Goal: Navigation & Orientation: Find specific page/section

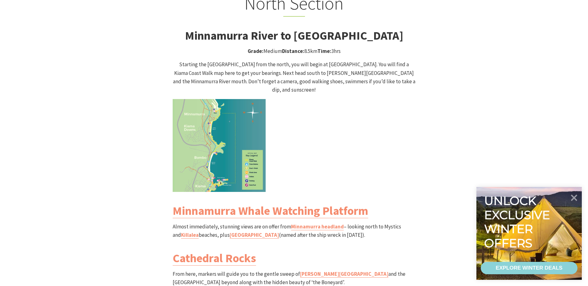
scroll to position [620, 0]
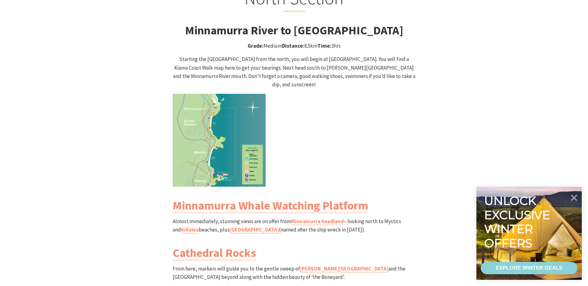
click at [199, 110] on img at bounding box center [219, 140] width 93 height 93
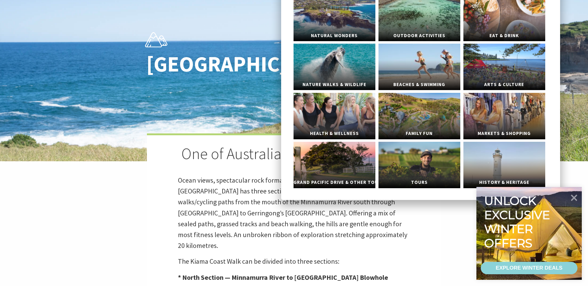
scroll to position [62, 0]
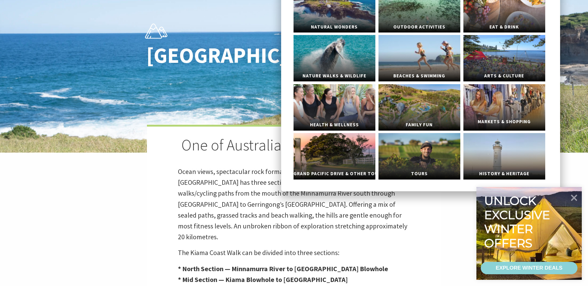
click at [493, 102] on link "Markets & Shopping" at bounding box center [504, 107] width 82 height 46
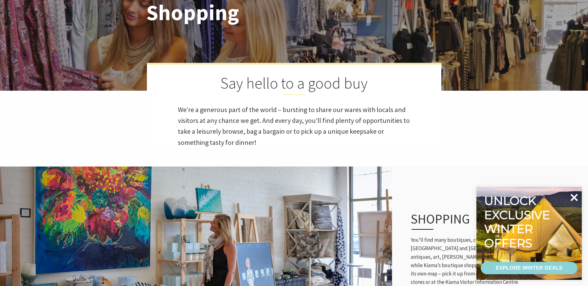
scroll to position [169, 595]
click at [575, 197] on icon at bounding box center [573, 197] width 7 height 7
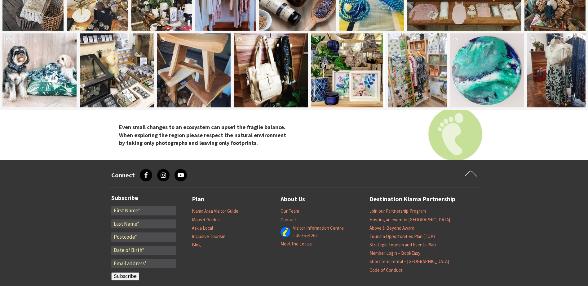
scroll to position [836, 0]
